Goal: Check status: Check status

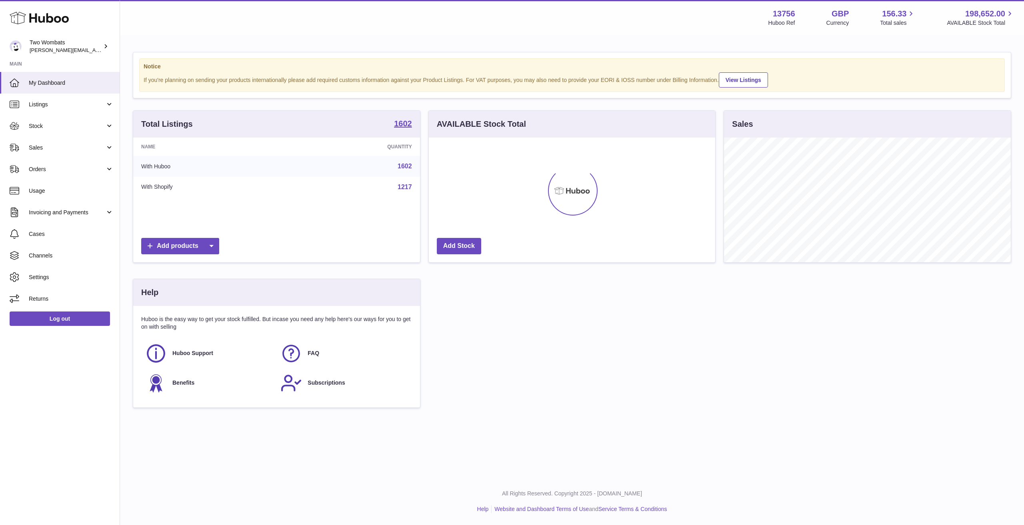
scroll to position [125, 286]
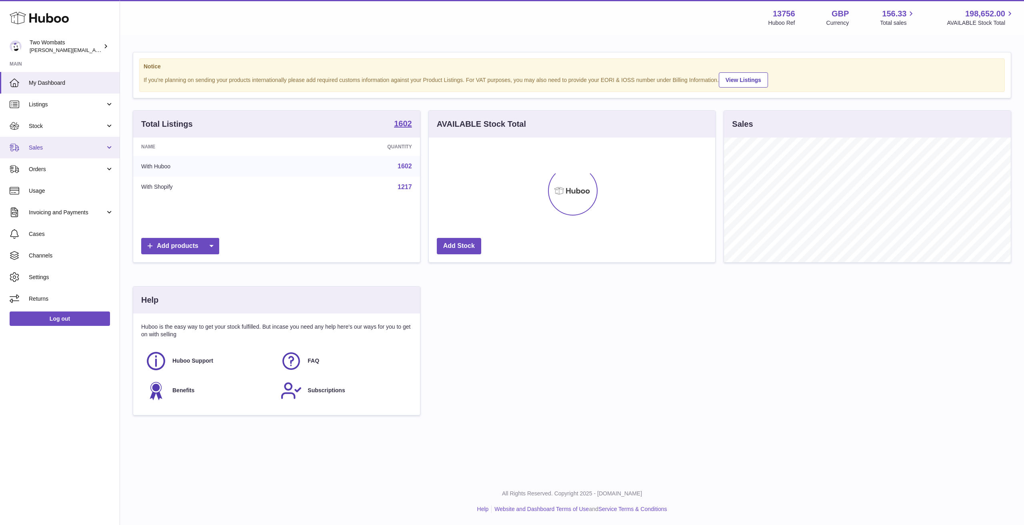
click at [64, 138] on link "Sales" at bounding box center [60, 148] width 120 height 22
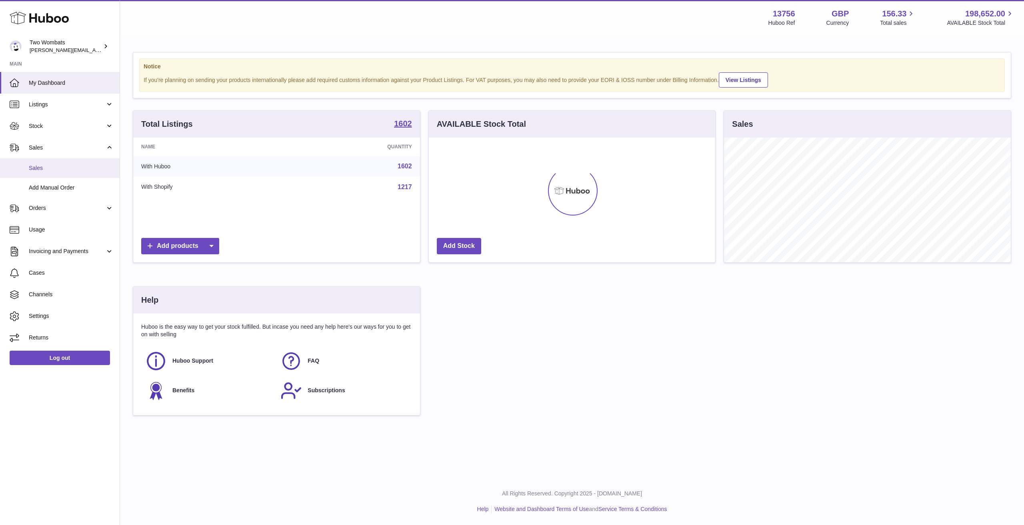
click at [55, 168] on span "Sales" at bounding box center [71, 168] width 85 height 8
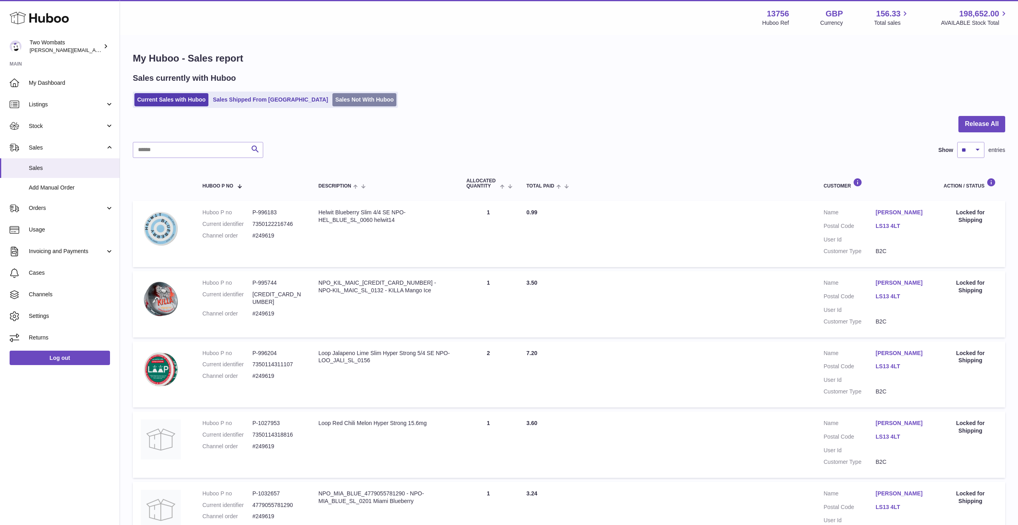
click at [332, 100] on link "Sales Not With Huboo" at bounding box center [364, 99] width 64 height 13
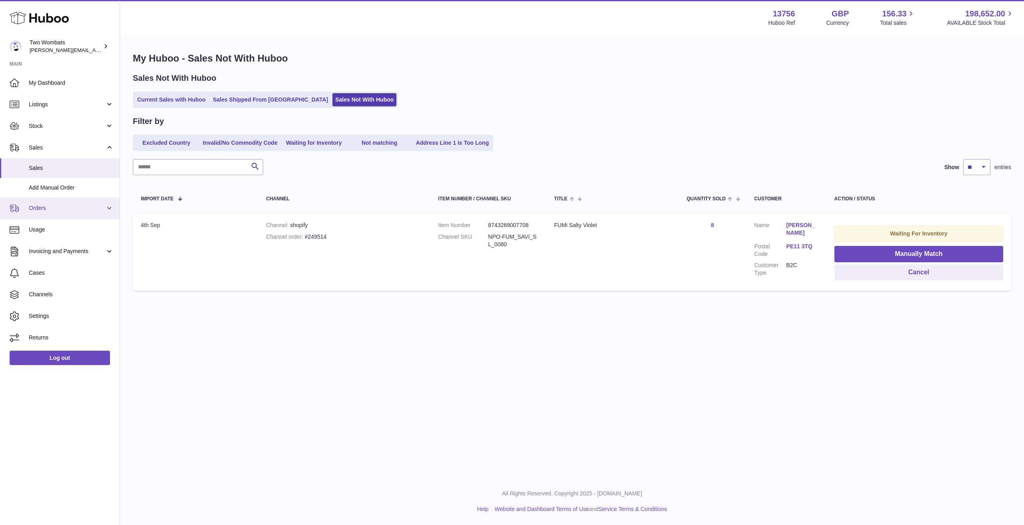
click at [53, 206] on span "Orders" at bounding box center [67, 208] width 76 height 8
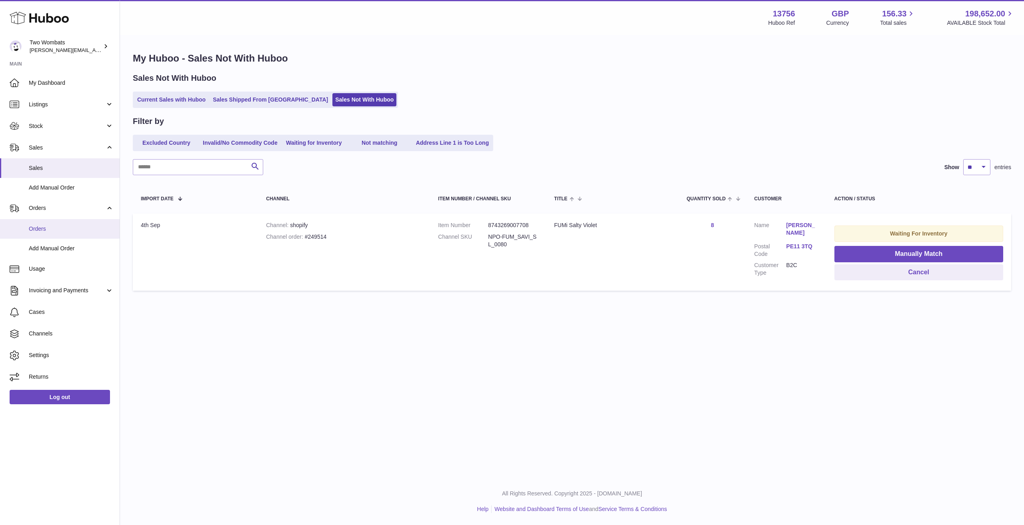
click at [56, 231] on span "Orders" at bounding box center [71, 229] width 85 height 8
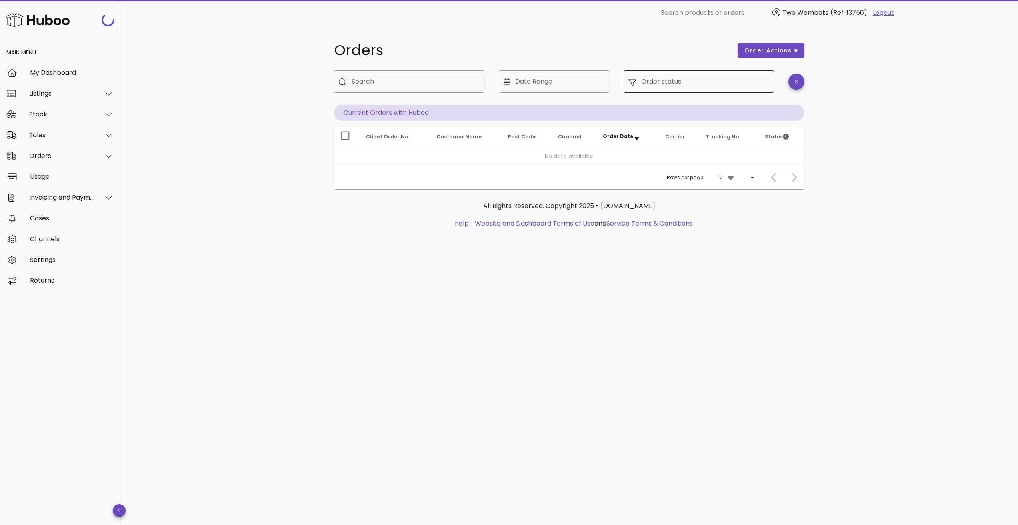
click at [683, 74] on div "Order status" at bounding box center [705, 81] width 128 height 22
click at [665, 85] on input "Order status" at bounding box center [705, 81] width 128 height 13
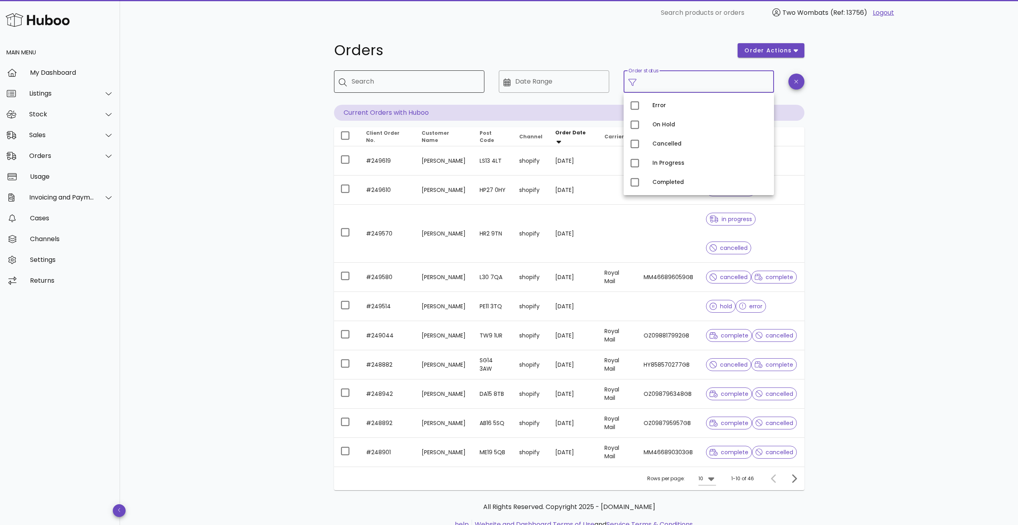
click at [350, 85] on div at bounding box center [345, 81] width 13 height 9
paste input "******"
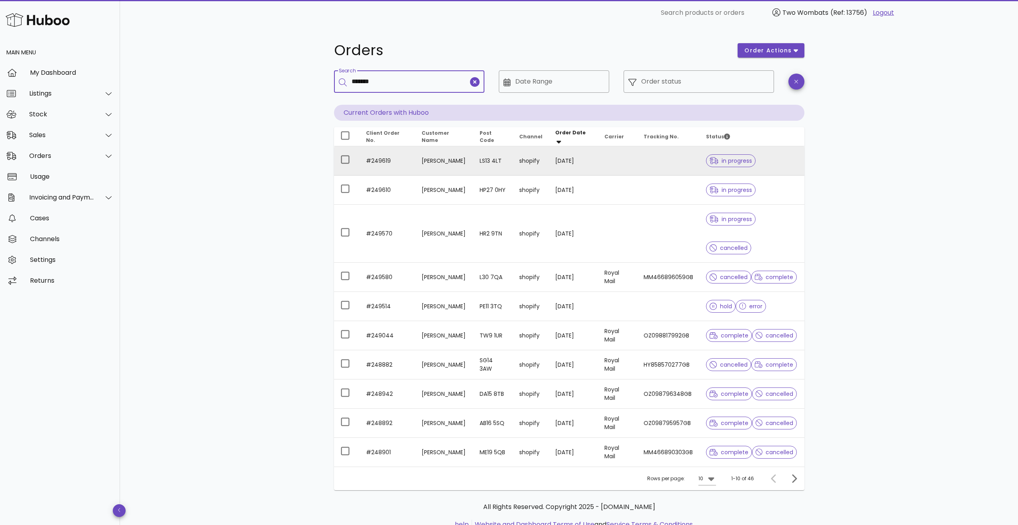
type input "******"
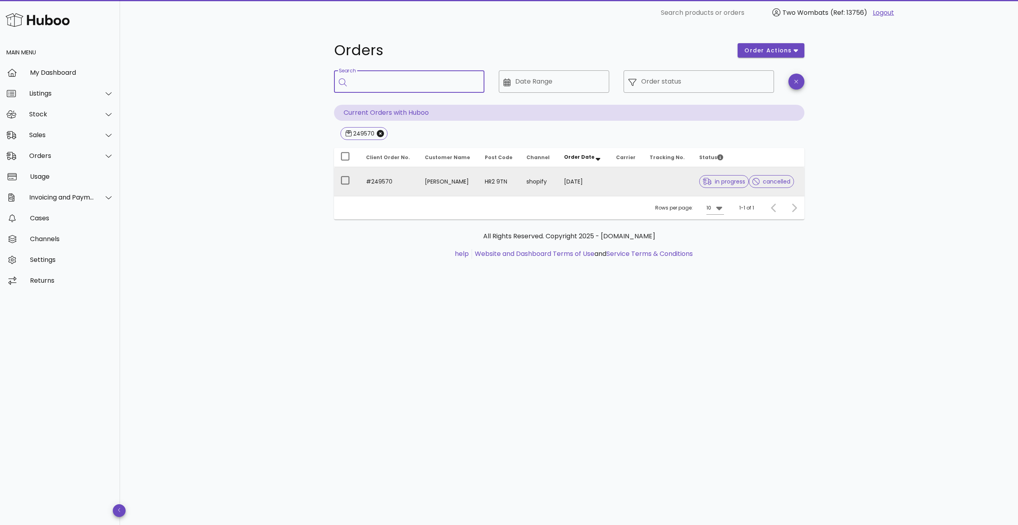
click at [439, 184] on td "MATTHEW TAYLOR" at bounding box center [449, 181] width 60 height 29
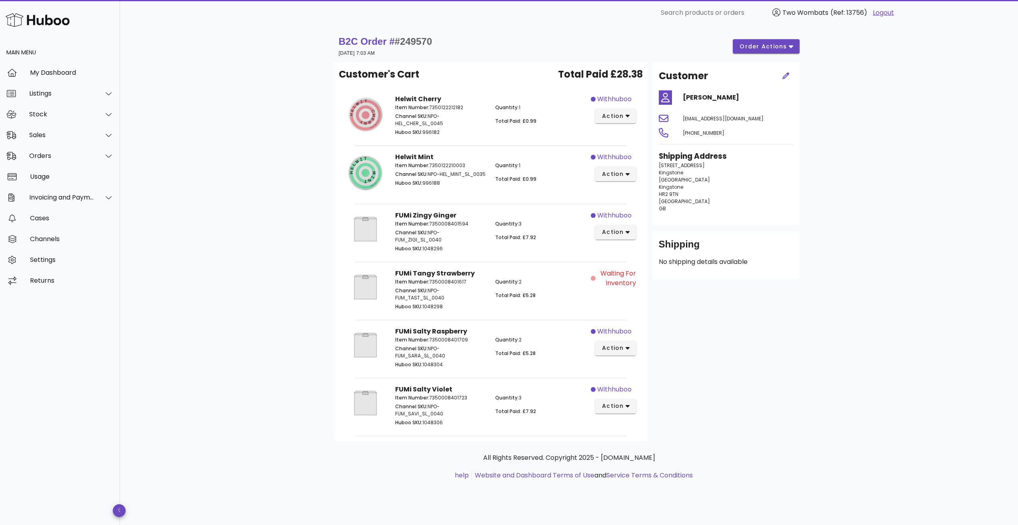
drag, startPoint x: 644, startPoint y: 282, endPoint x: 645, endPoint y: 296, distance: 13.6
click at [645, 296] on div "Customer's Cart Total Paid £28.38 Helwit Cherry Item Number: 7350122212182 Chan…" at bounding box center [491, 251] width 314 height 379
click at [748, 69] on div "Customer" at bounding box center [714, 76] width 120 height 24
click at [753, 57] on div "B2C Order # #249570 05 September 2025 at 7:03 AM order actions" at bounding box center [569, 46] width 461 height 22
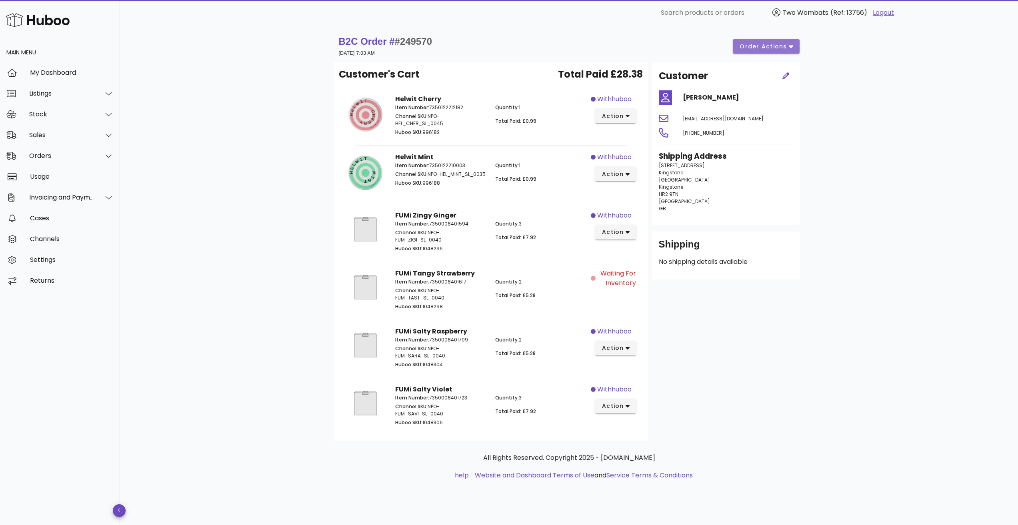
click at [753, 47] on span "order actions" at bounding box center [763, 46] width 48 height 8
click at [776, 339] on div "Customer MATTHEW TAYLOR matttaylor1977@icloud.com +447495602450 Shipping Addres…" at bounding box center [726, 251] width 157 height 379
click at [45, 142] on div "Sales" at bounding box center [60, 135] width 120 height 21
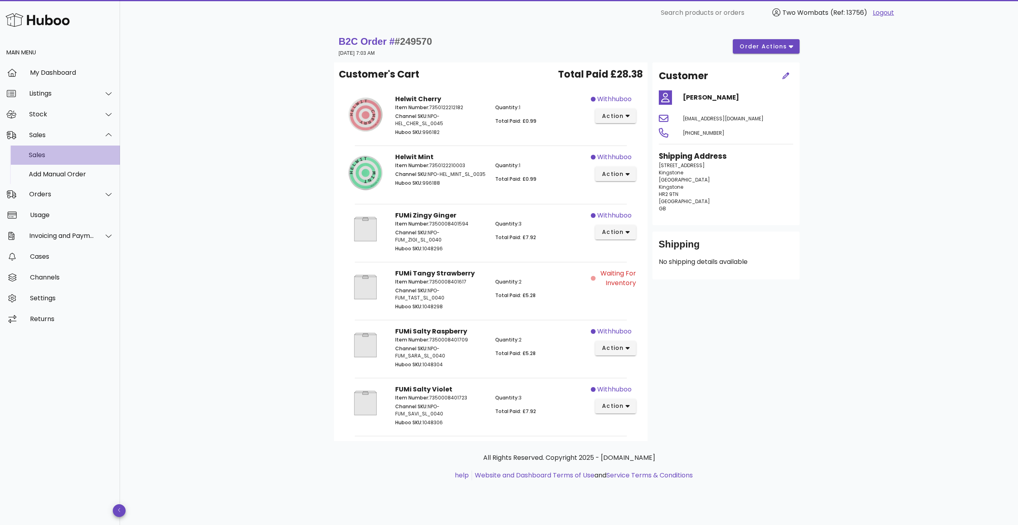
click at [50, 164] on div "Sales" at bounding box center [71, 154] width 85 height 17
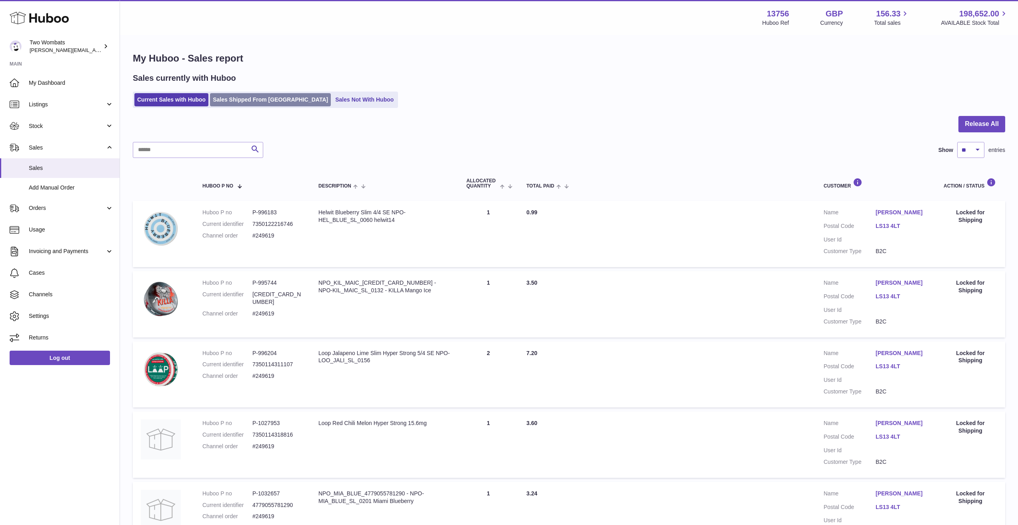
click at [244, 98] on link "Sales Shipped From [GEOGRAPHIC_DATA]" at bounding box center [270, 99] width 121 height 13
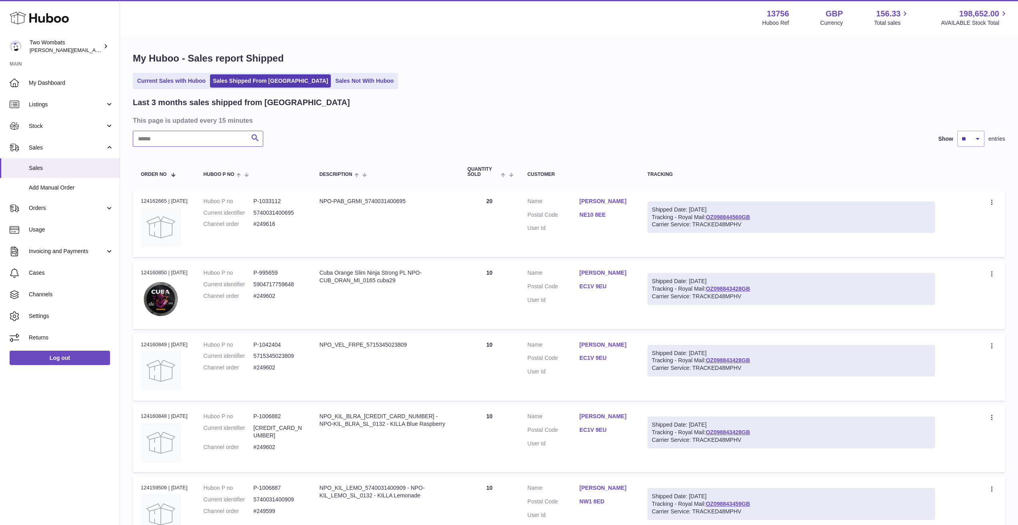
click at [204, 141] on input "text" at bounding box center [198, 139] width 130 height 16
paste input "*"
type input "*"
paste input "******"
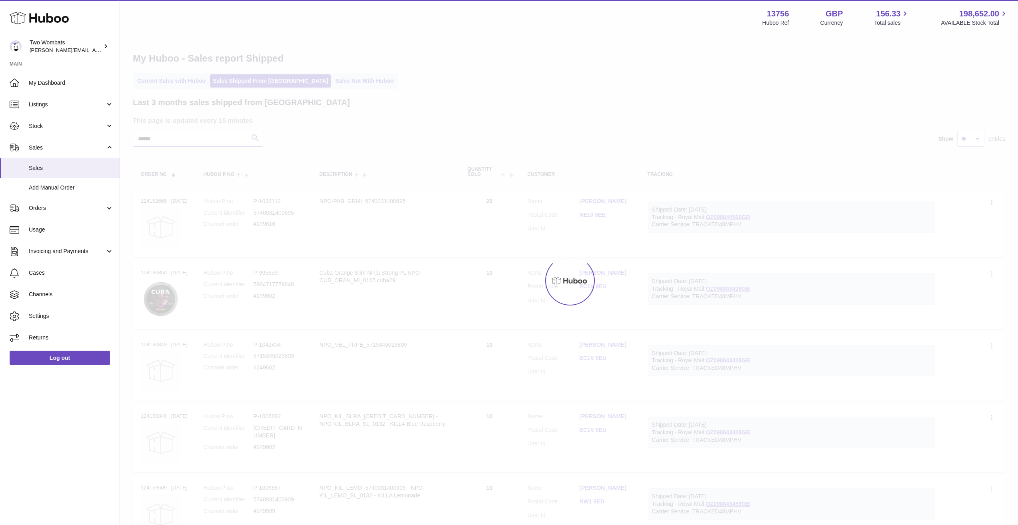
type input "******"
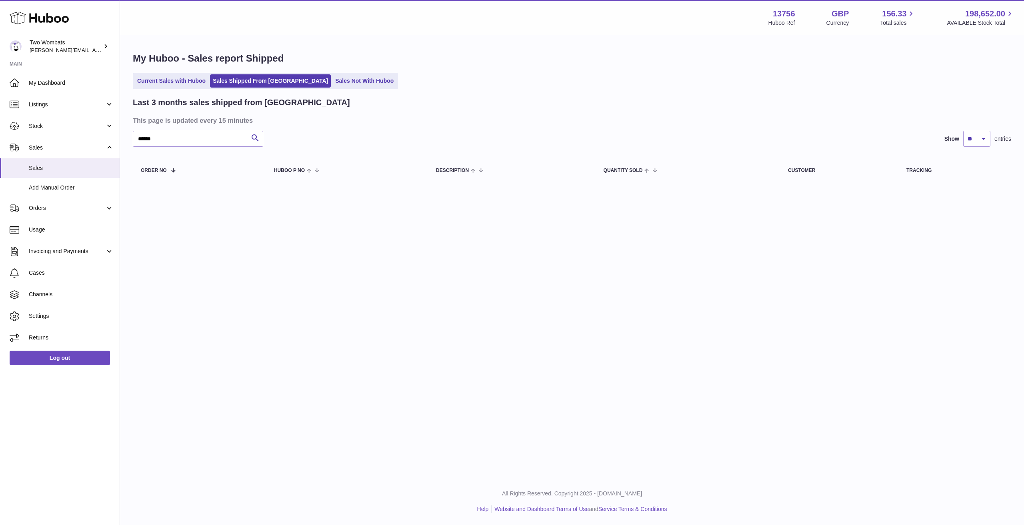
click at [158, 72] on div "My Huboo - Sales report Shipped Current Sales with Huboo Sales Shipped From [GE…" at bounding box center [572, 118] width 904 height 165
click at [161, 79] on link "Current Sales with Huboo" at bounding box center [171, 80] width 74 height 13
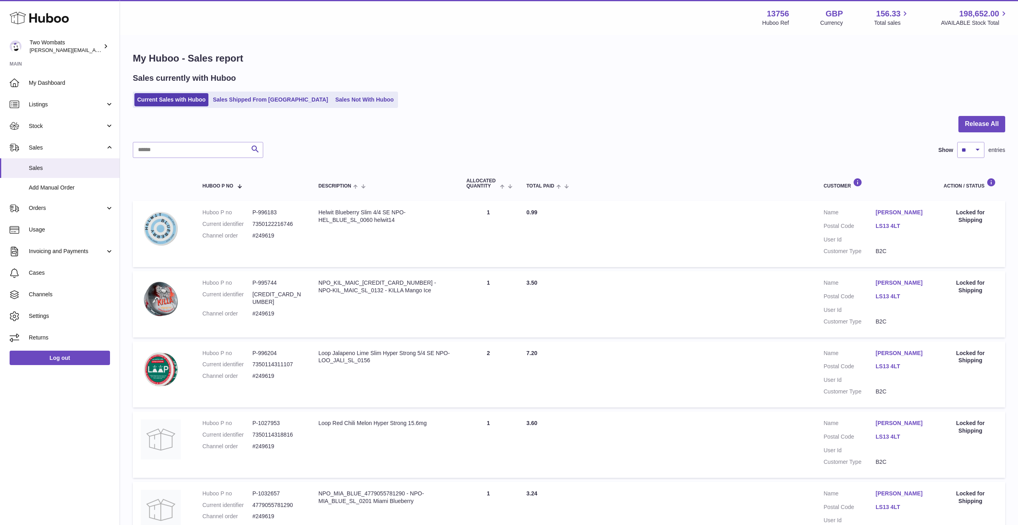
click at [154, 139] on div at bounding box center [569, 129] width 873 height 26
click at [160, 154] on input "text" at bounding box center [198, 150] width 130 height 16
paste input "******"
type input "******"
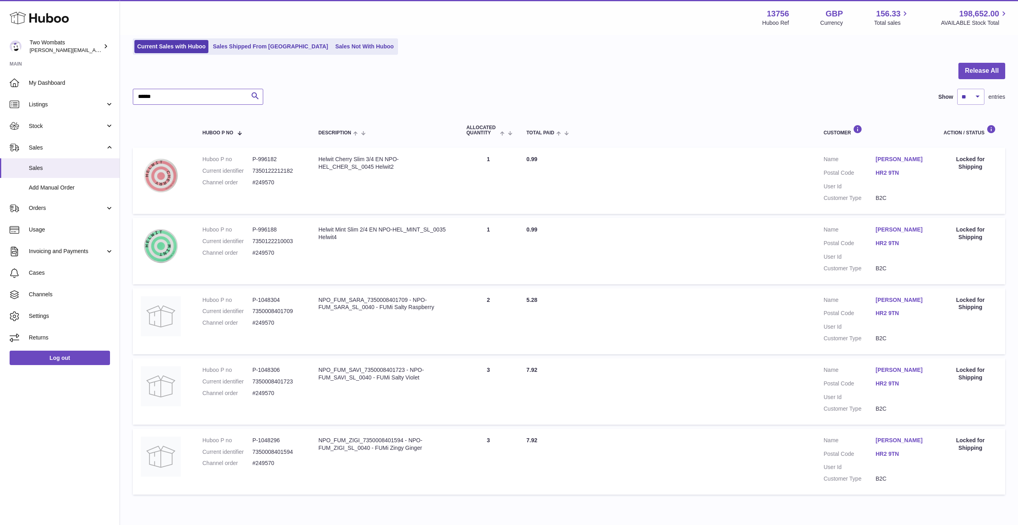
scroll to position [50, 0]
